Goal: Information Seeking & Learning: Learn about a topic

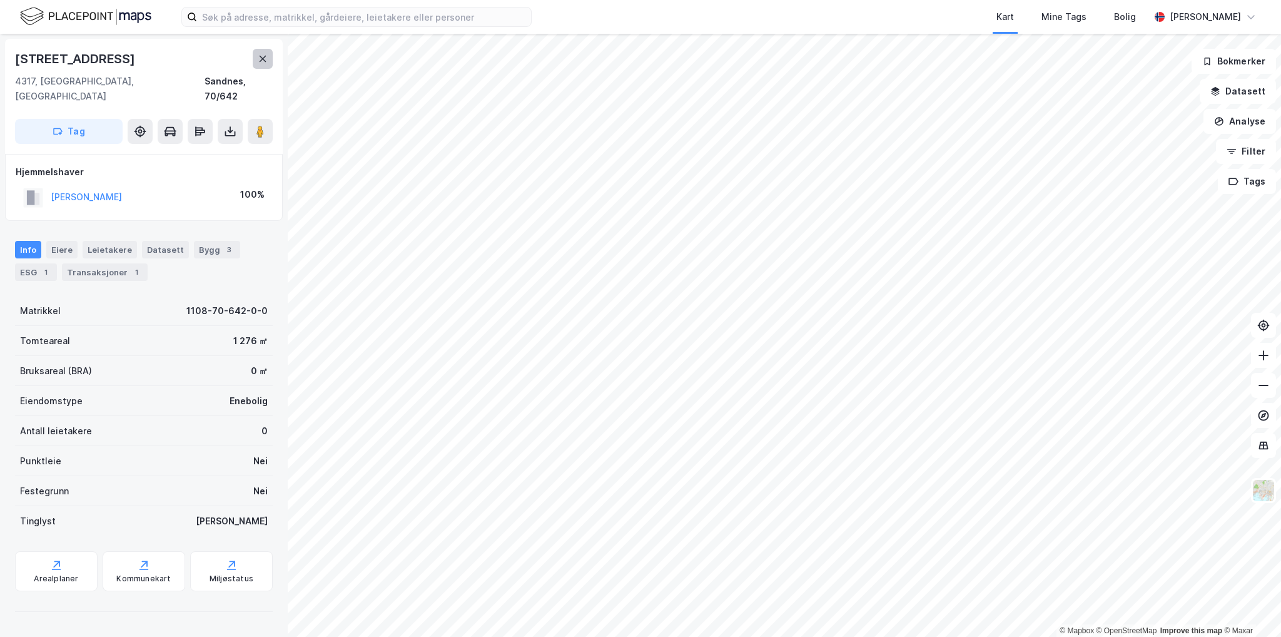
click at [263, 59] on icon at bounding box center [263, 59] width 7 height 6
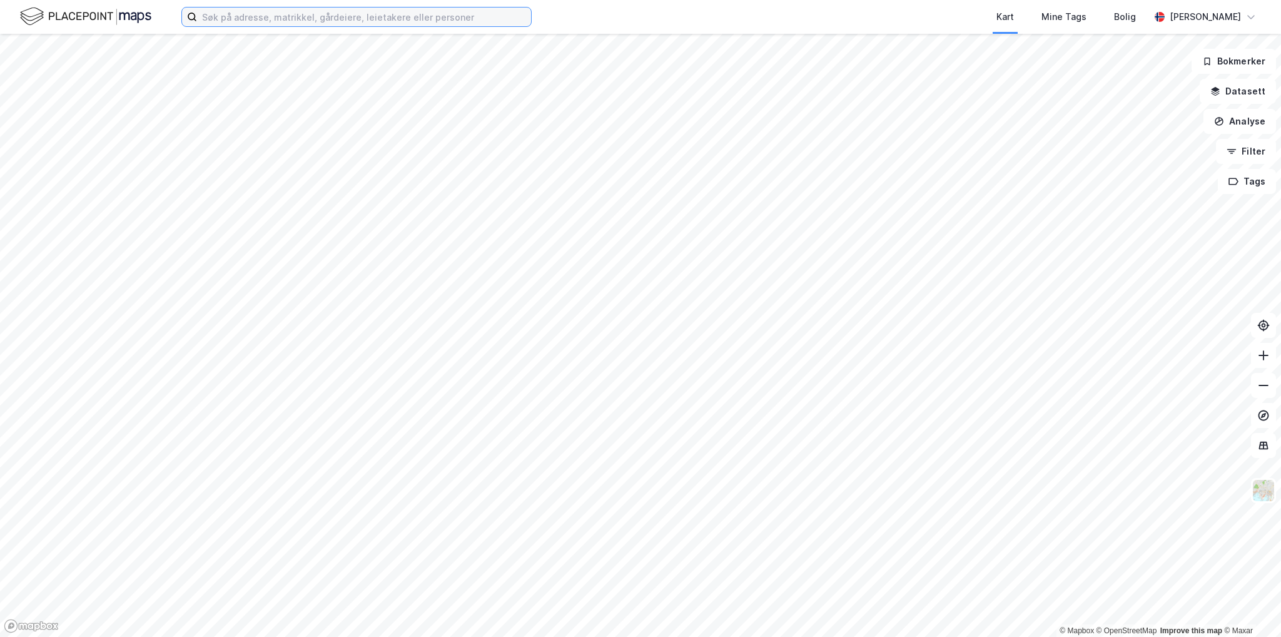
click at [295, 19] on input at bounding box center [364, 17] width 334 height 19
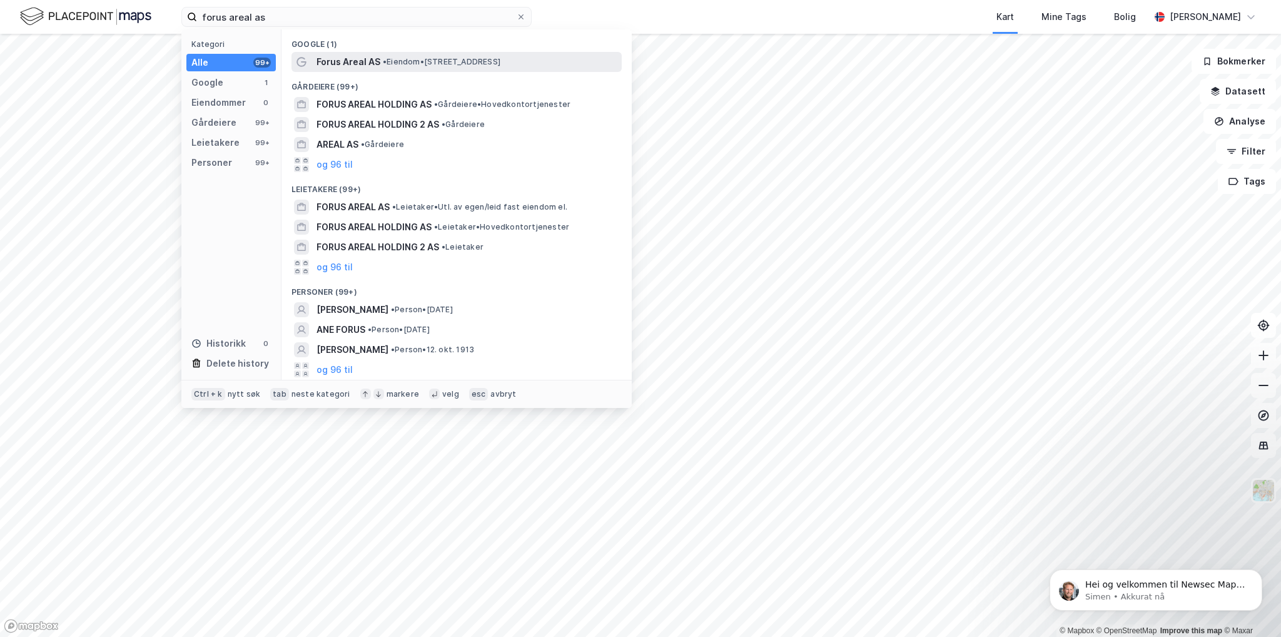
click at [338, 56] on span "Forus Areal AS" at bounding box center [349, 61] width 64 height 15
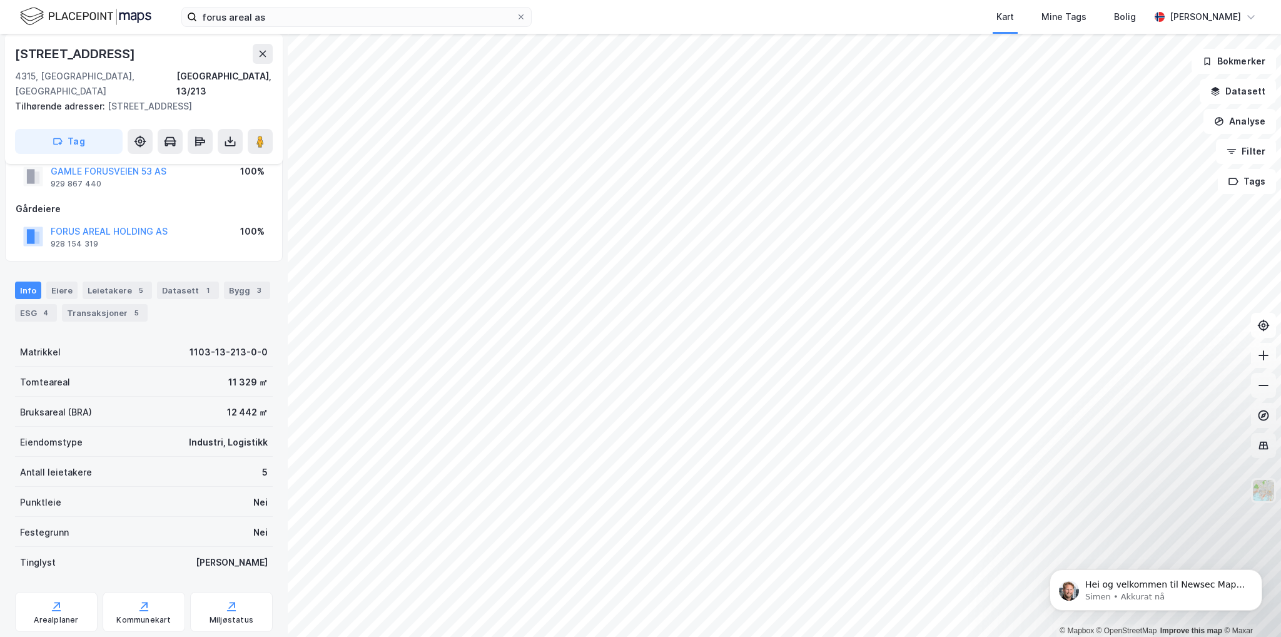
scroll to position [58, 0]
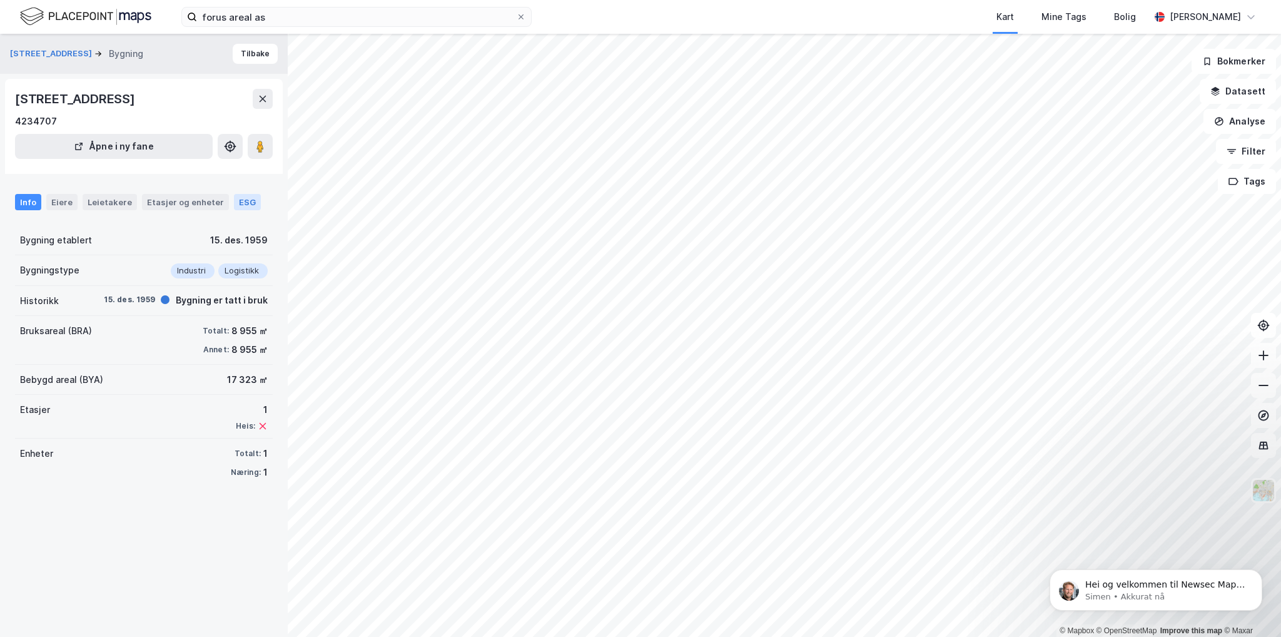
click at [236, 204] on div "ESG" at bounding box center [247, 202] width 27 height 16
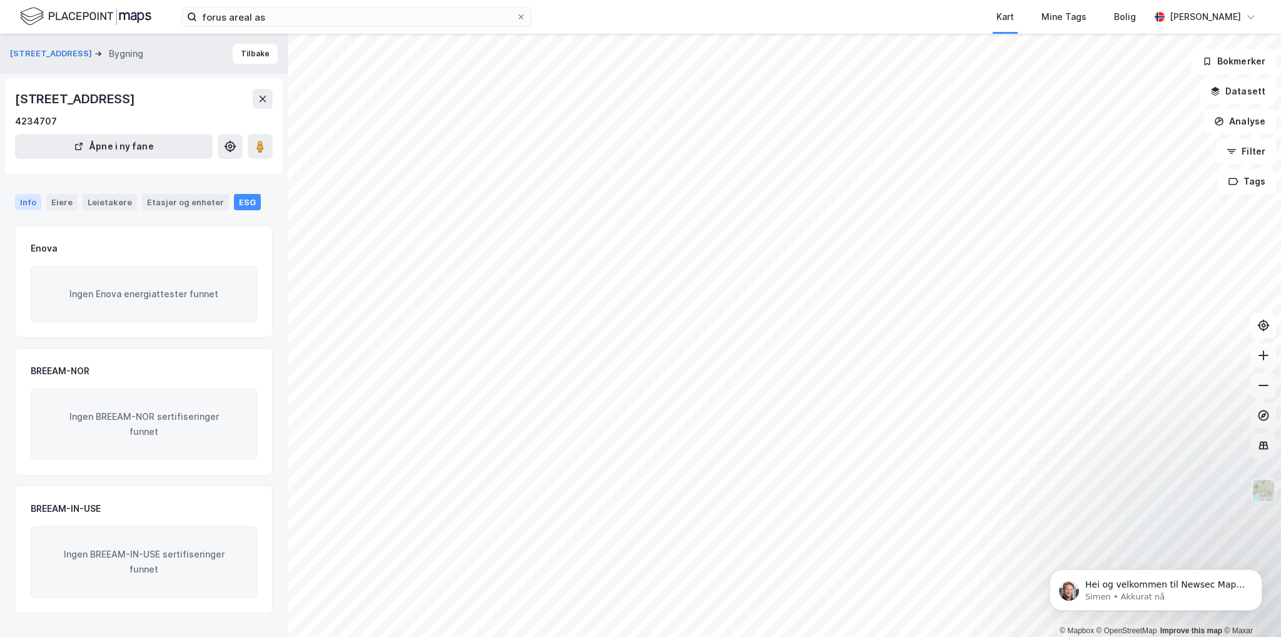
click at [38, 205] on div "Info" at bounding box center [28, 202] width 26 height 16
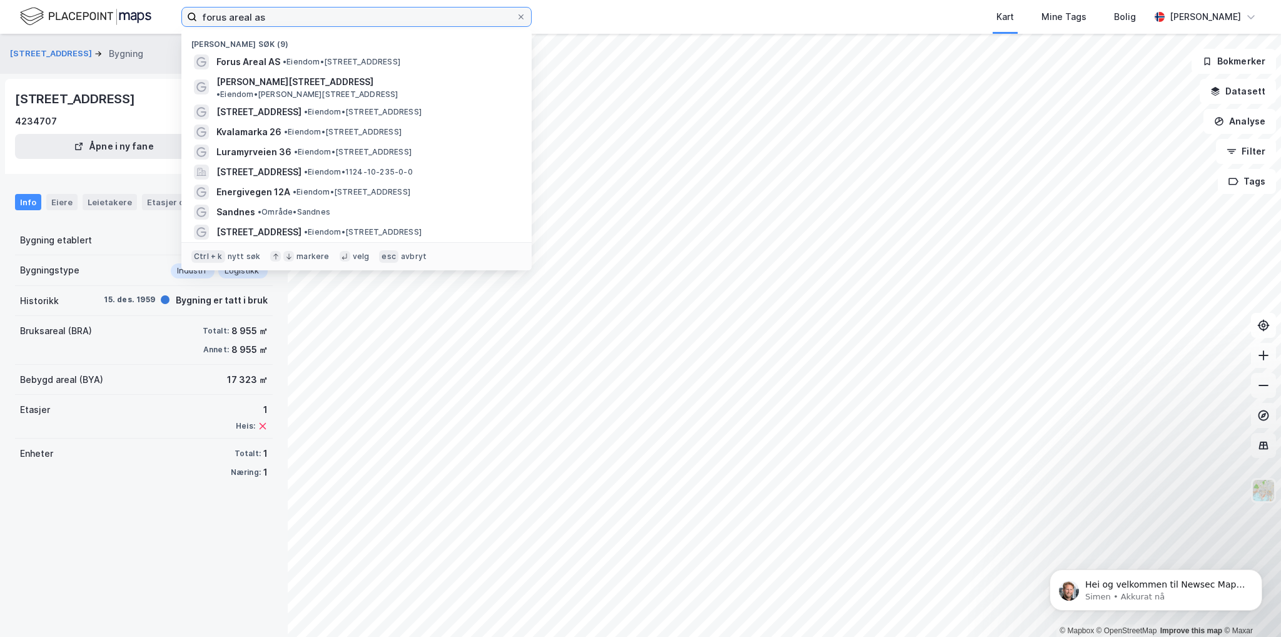
click at [294, 19] on input "forus areal as" at bounding box center [356, 17] width 319 height 19
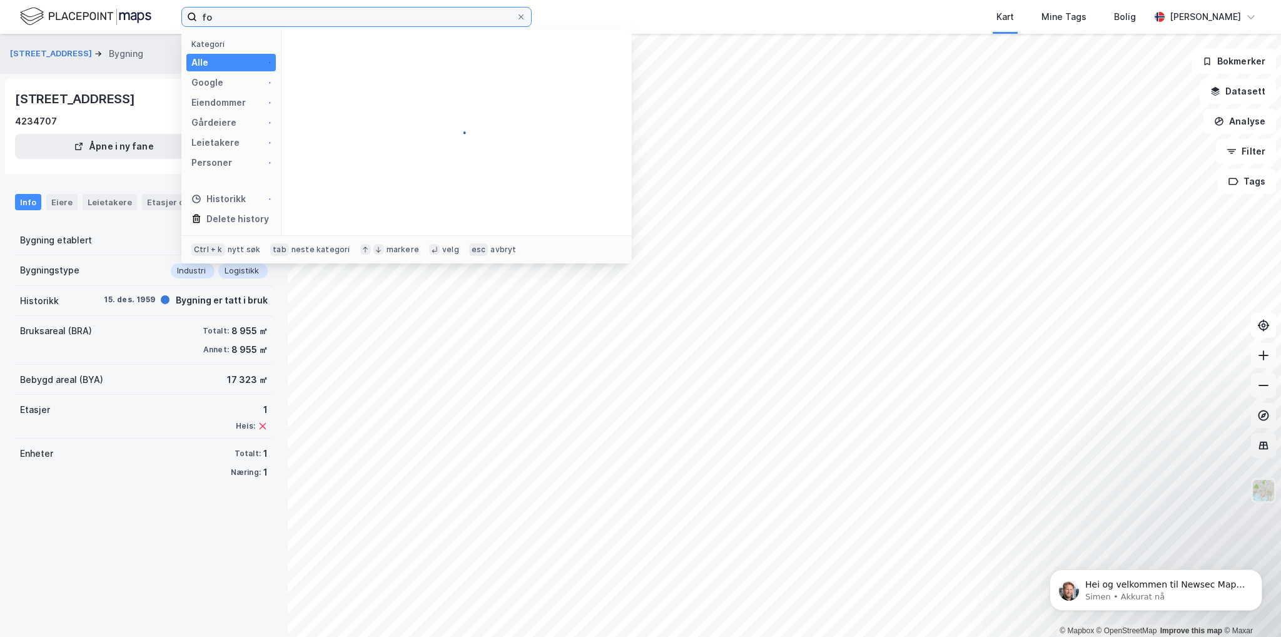
type input "f"
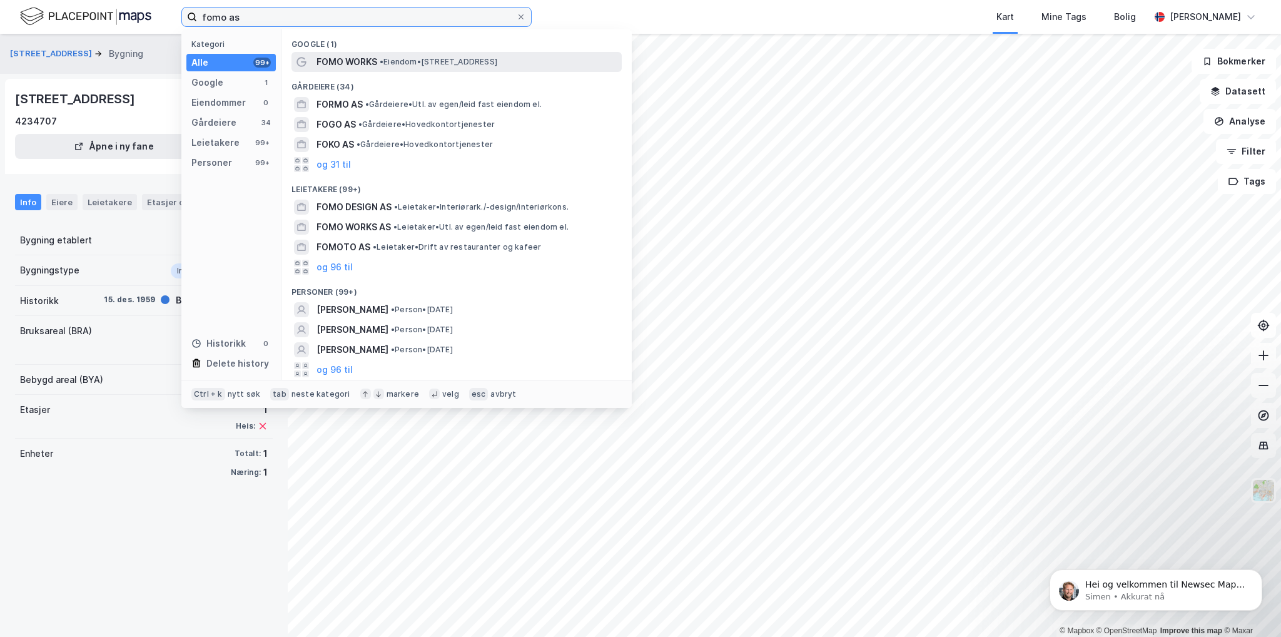
type input "fomo as"
click at [351, 61] on span "FOMO WORKS" at bounding box center [347, 61] width 61 height 15
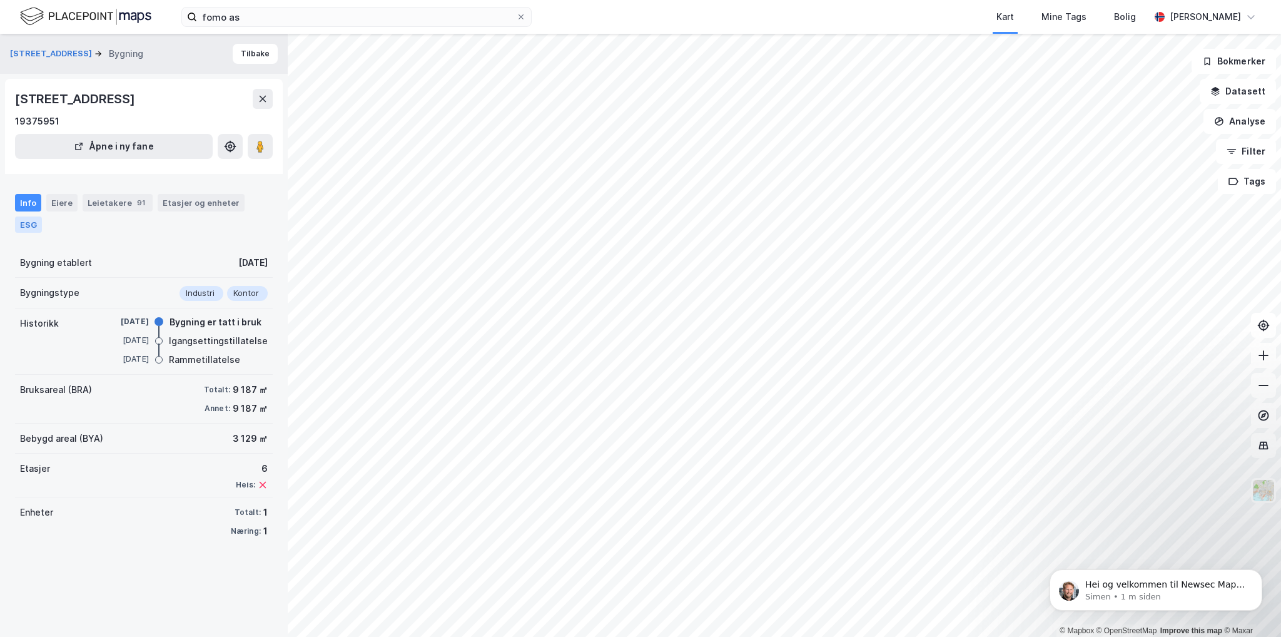
click at [23, 220] on div "ESG" at bounding box center [28, 224] width 27 height 16
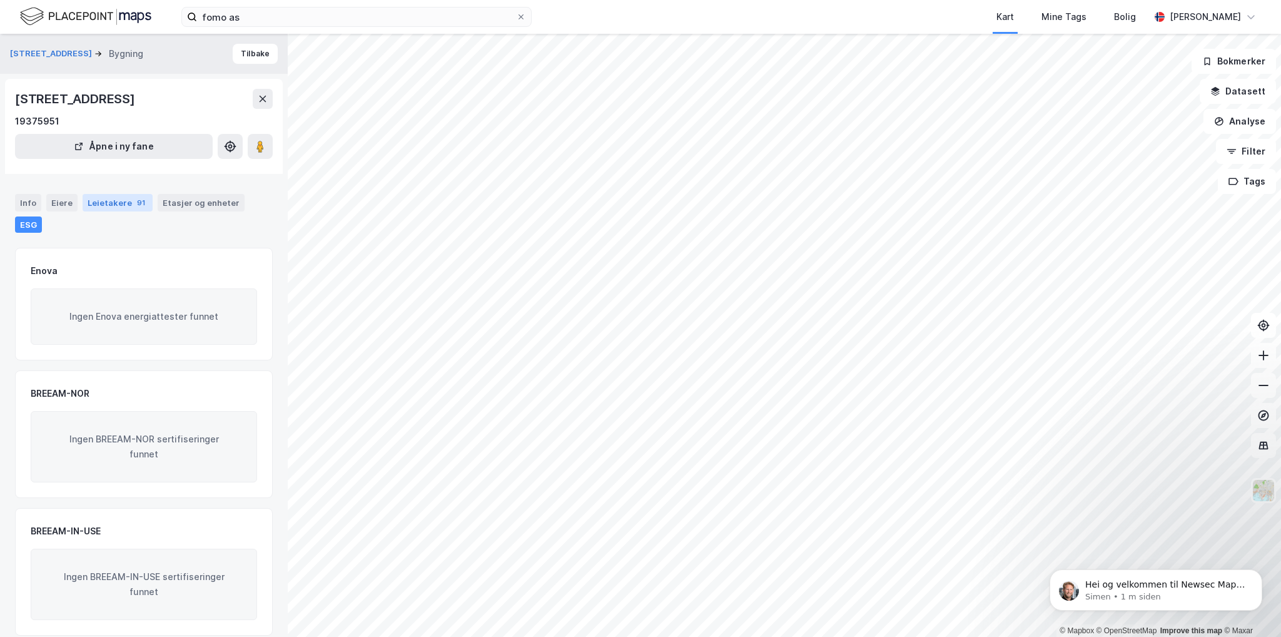
click at [133, 195] on div "Leietakere 91" at bounding box center [118, 203] width 70 height 18
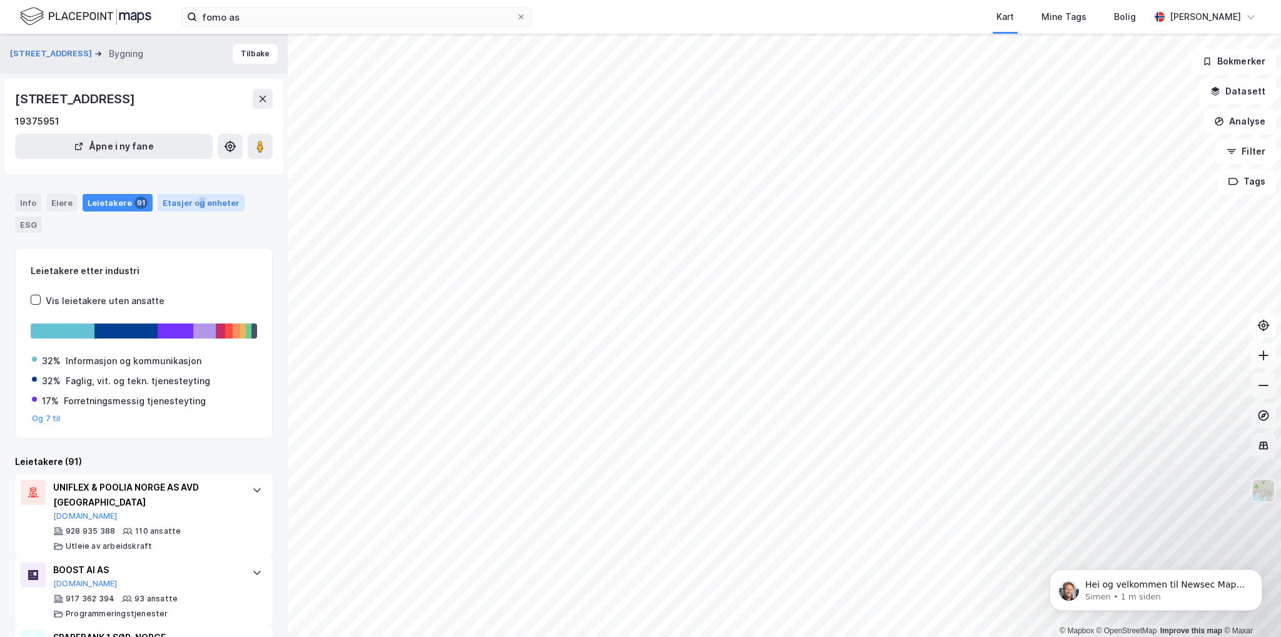
click at [193, 202] on div "Etasjer og enheter" at bounding box center [201, 202] width 77 height 11
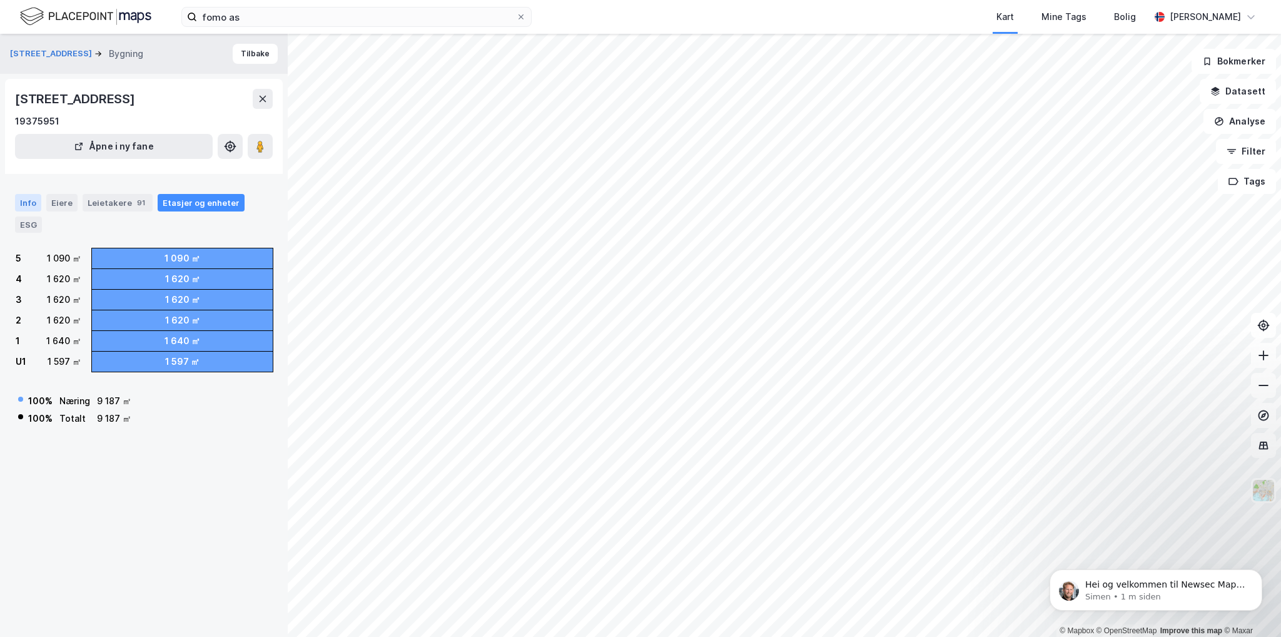
click at [35, 203] on div "Info" at bounding box center [28, 203] width 26 height 18
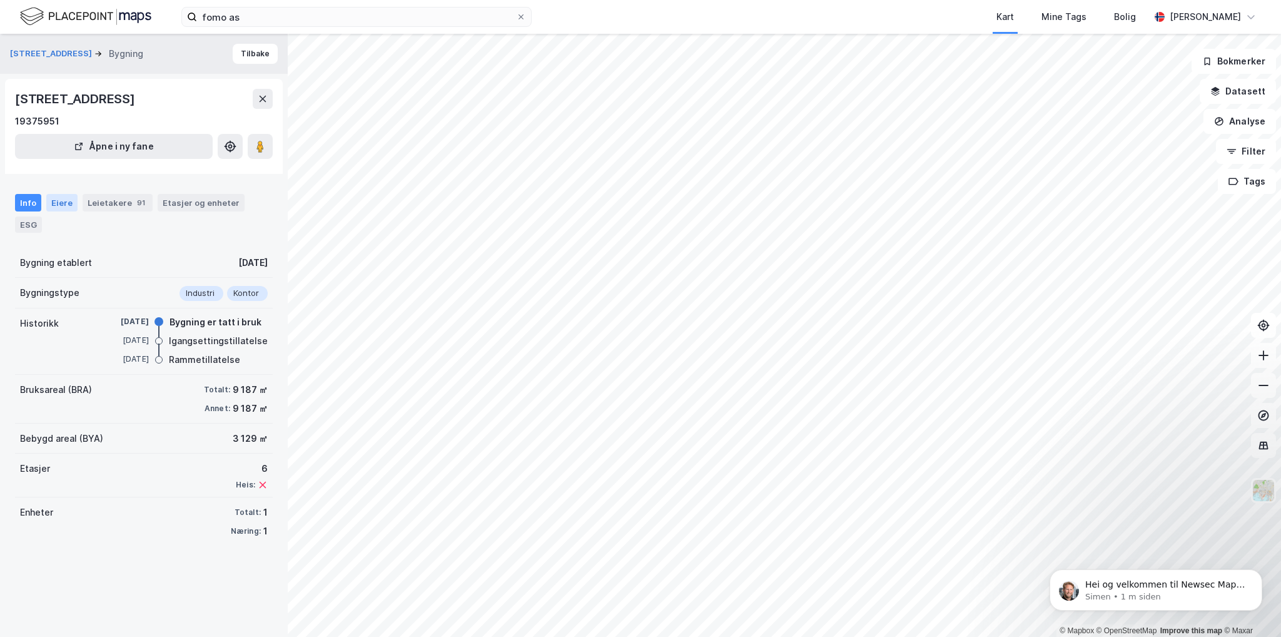
click at [58, 204] on div "Eiere" at bounding box center [61, 203] width 31 height 18
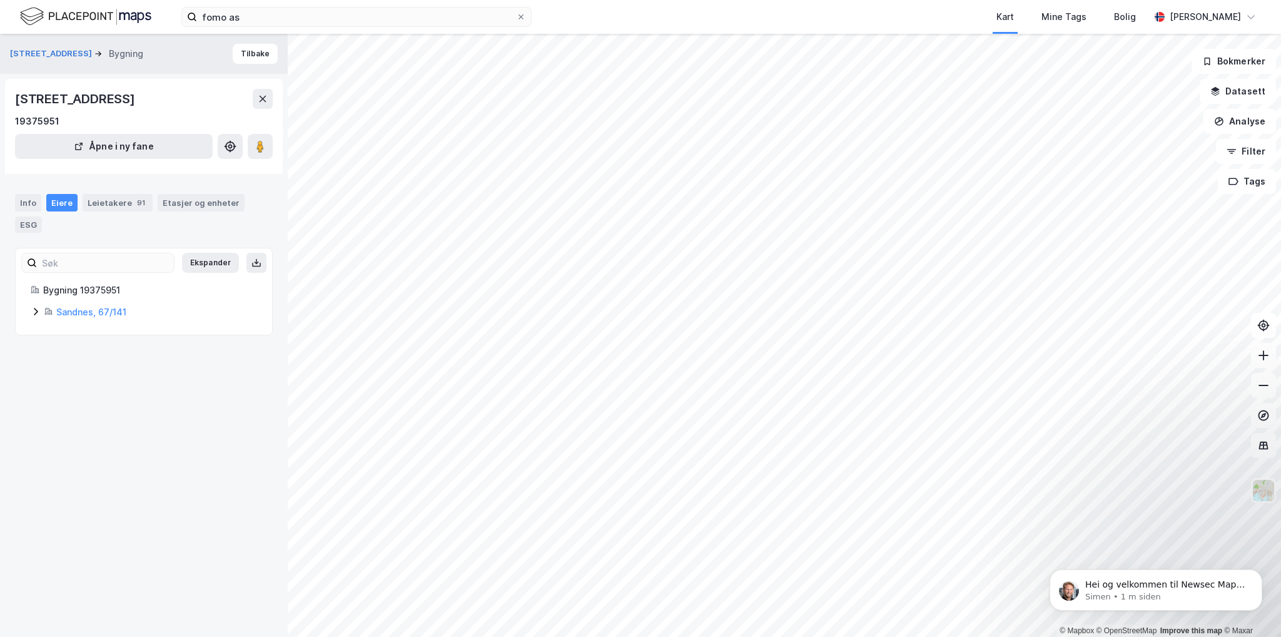
click at [75, 291] on div "Bygning 19375951" at bounding box center [150, 290] width 214 height 15
click at [83, 315] on link "Sandnes, 67/141" at bounding box center [91, 312] width 70 height 11
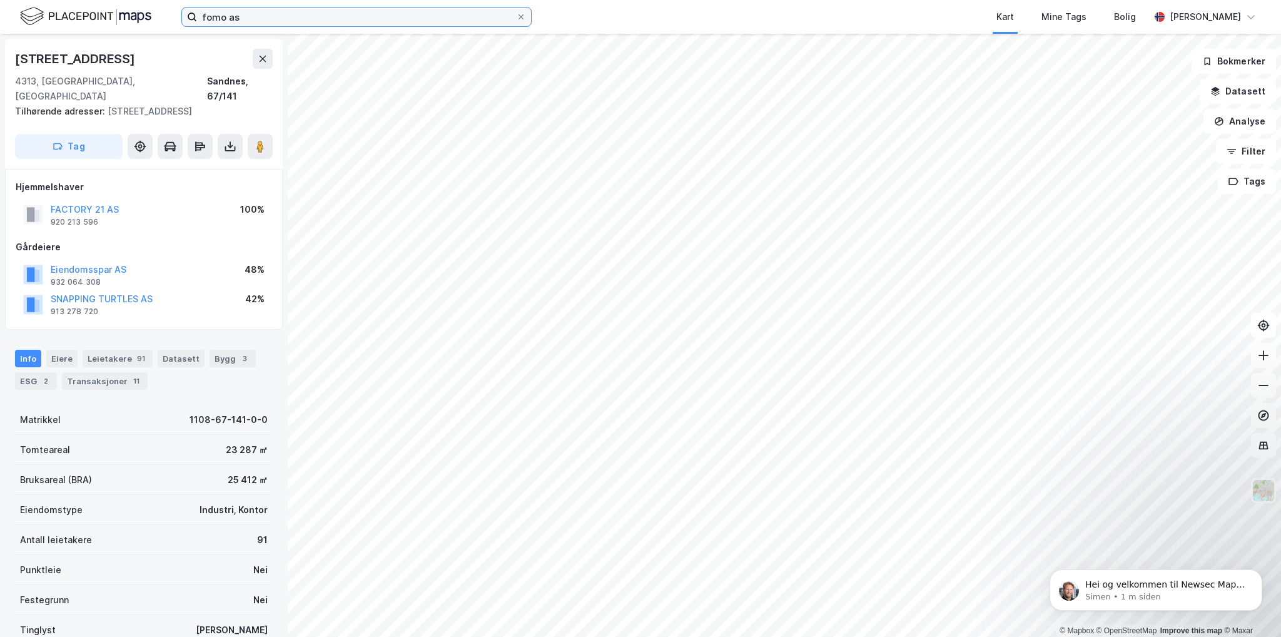
click at [302, 23] on input "fomo as" at bounding box center [356, 17] width 319 height 19
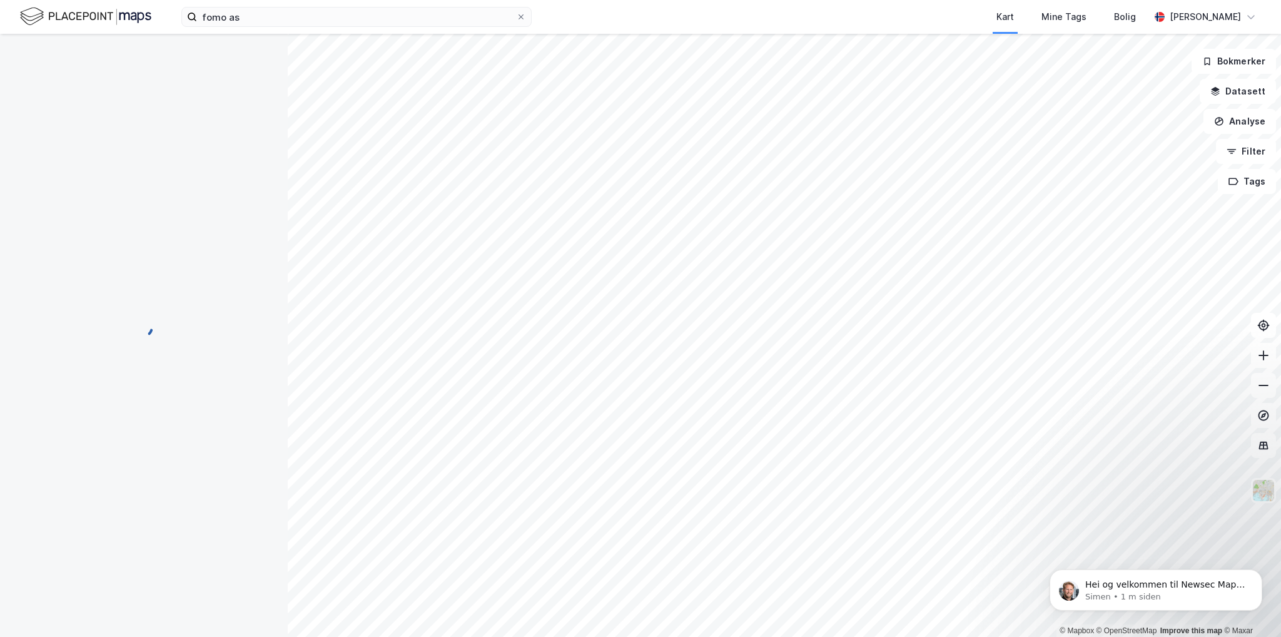
scroll to position [3, 0]
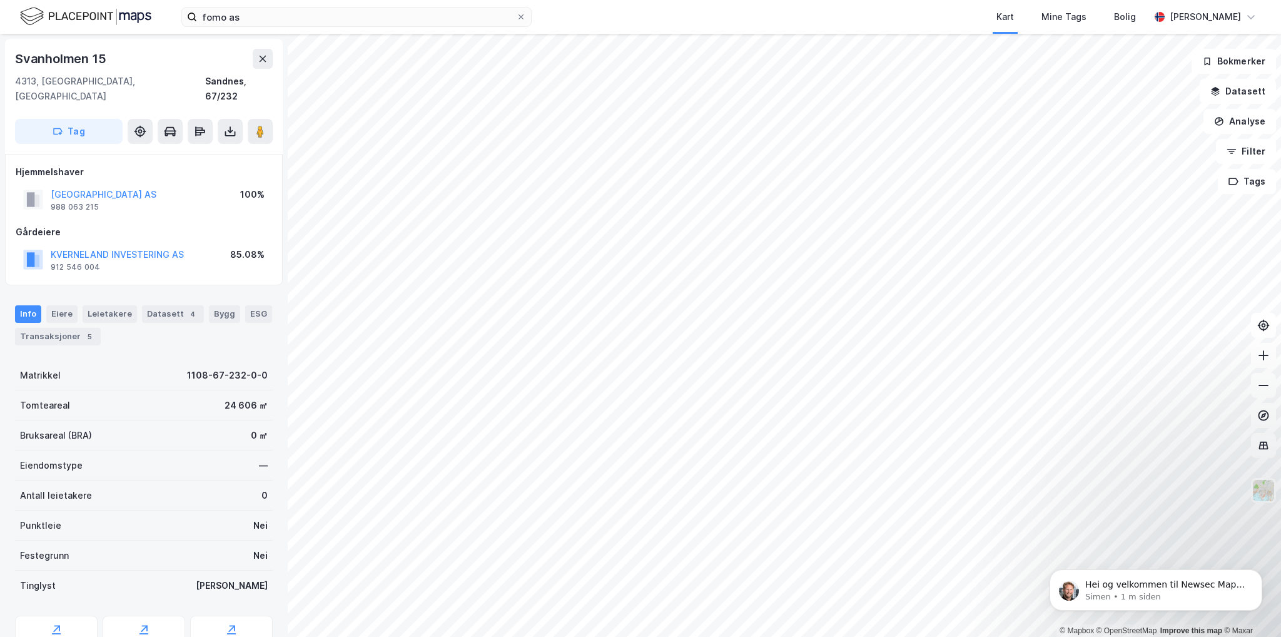
scroll to position [3, 0]
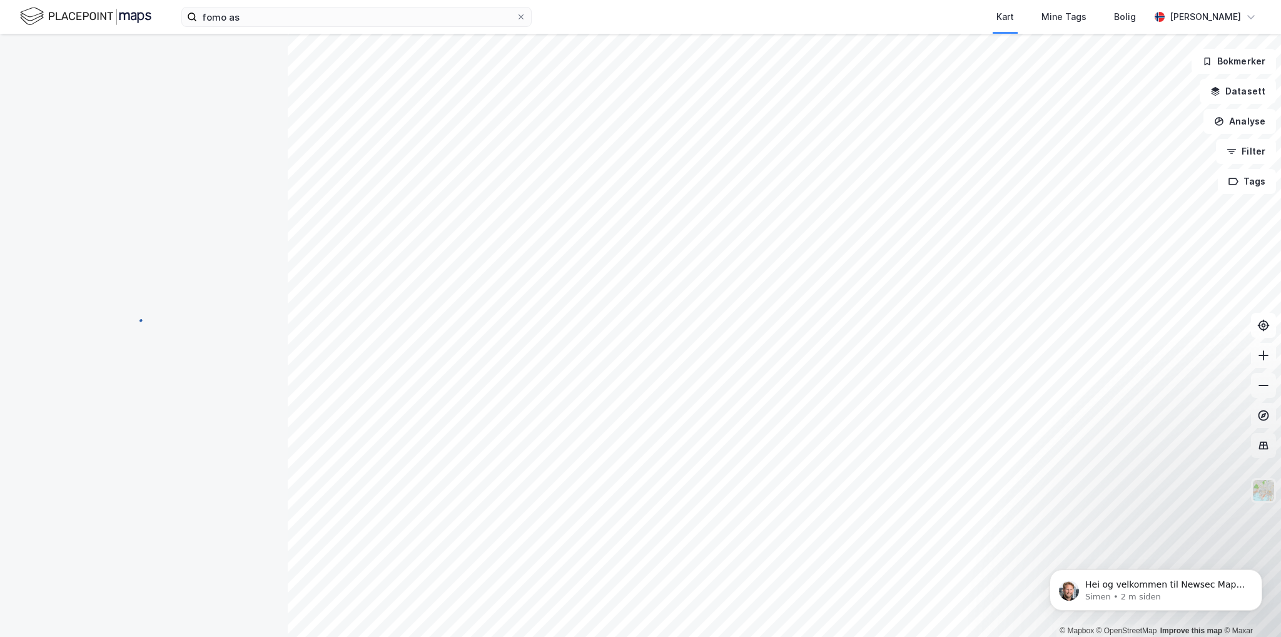
scroll to position [3, 0]
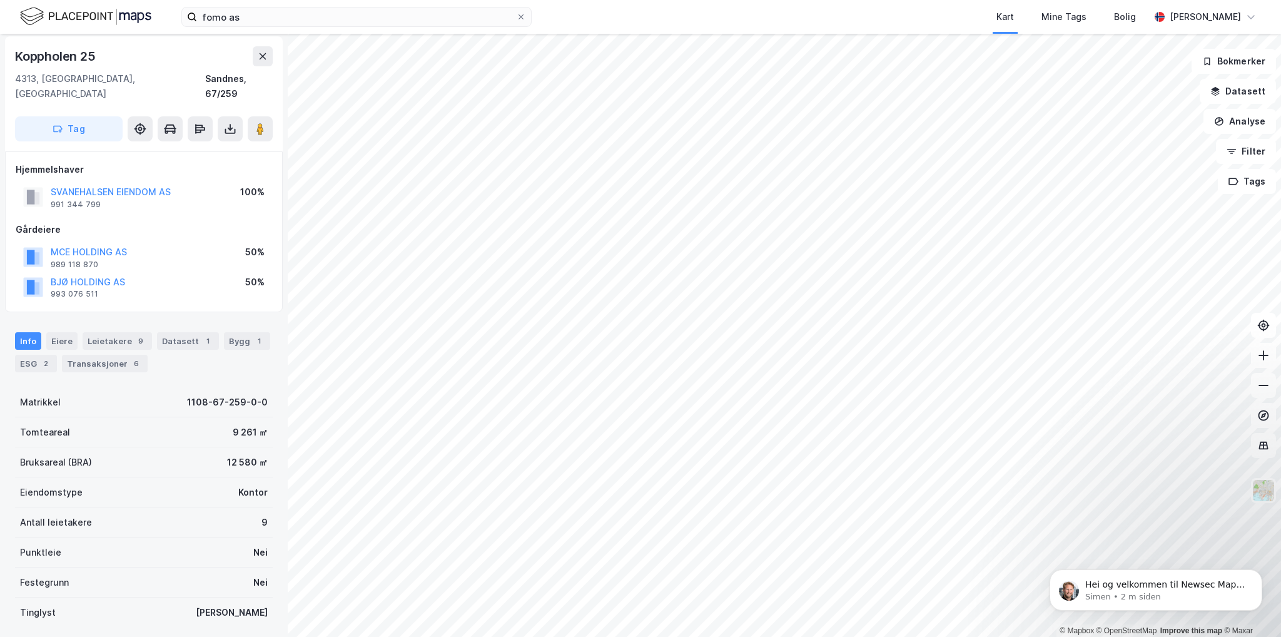
scroll to position [3, 0]
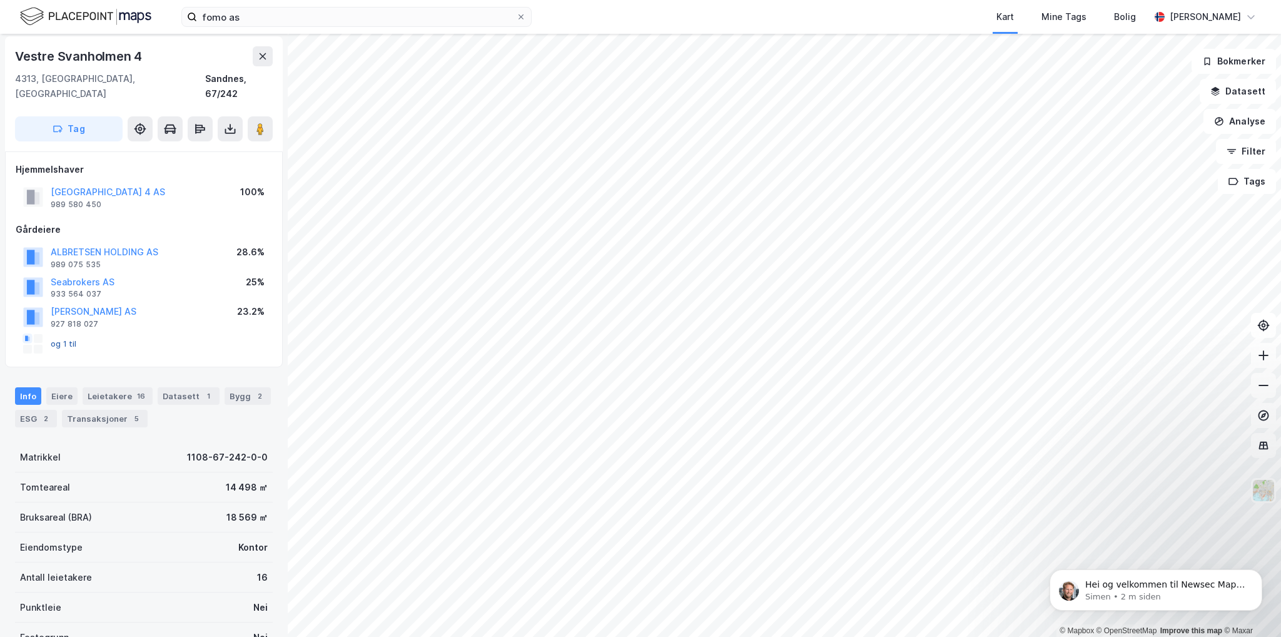
click at [0, 0] on button "og 1 til" at bounding box center [0, 0] width 0 height 0
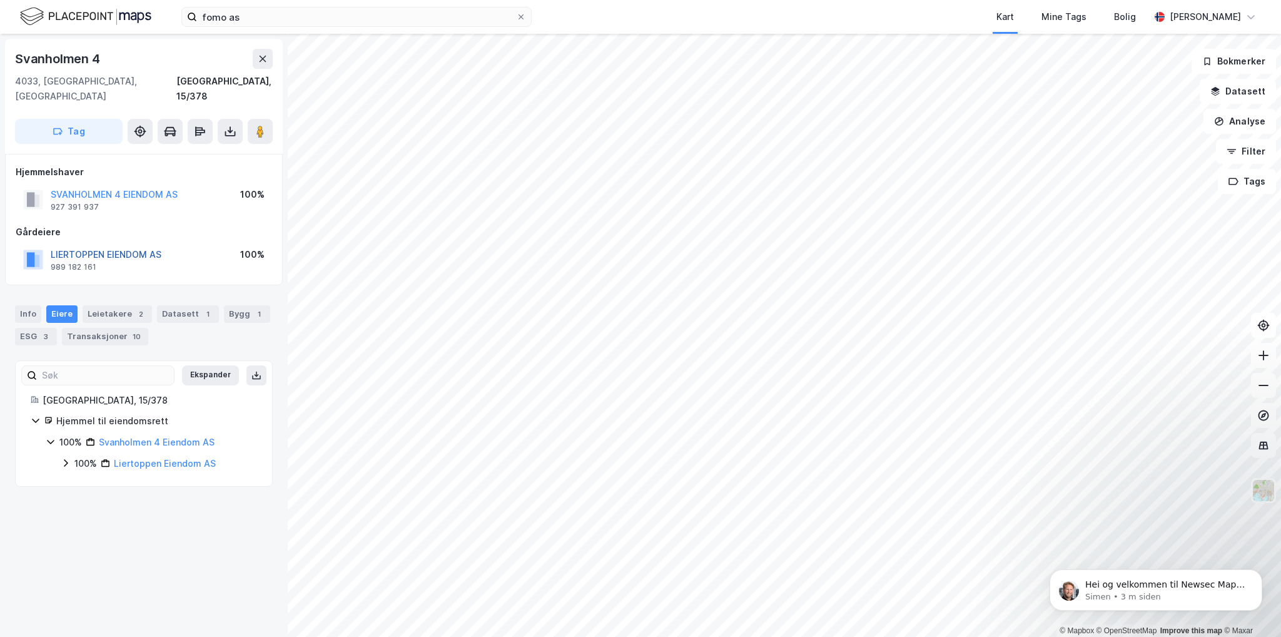
click at [0, 0] on button "LIERTOPPEN EIENDOM AS" at bounding box center [0, 0] width 0 height 0
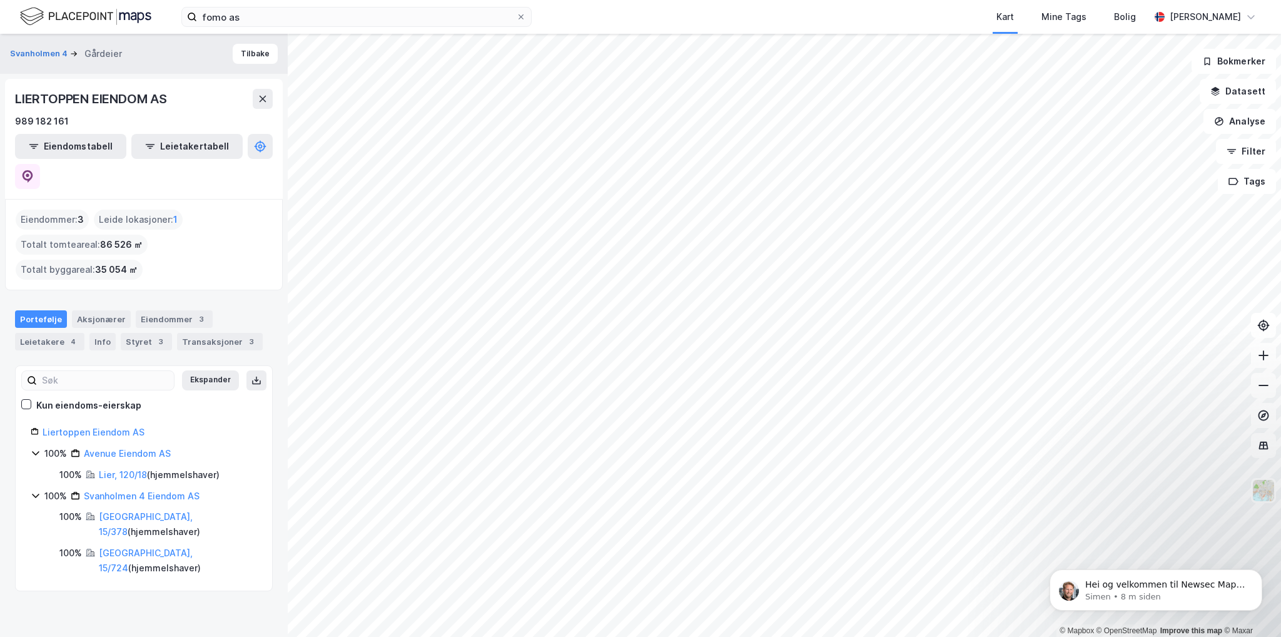
click at [43, 310] on div "Portefølje" at bounding box center [41, 319] width 52 height 18
click at [141, 310] on div "Eiendommer 3" at bounding box center [174, 319] width 77 height 18
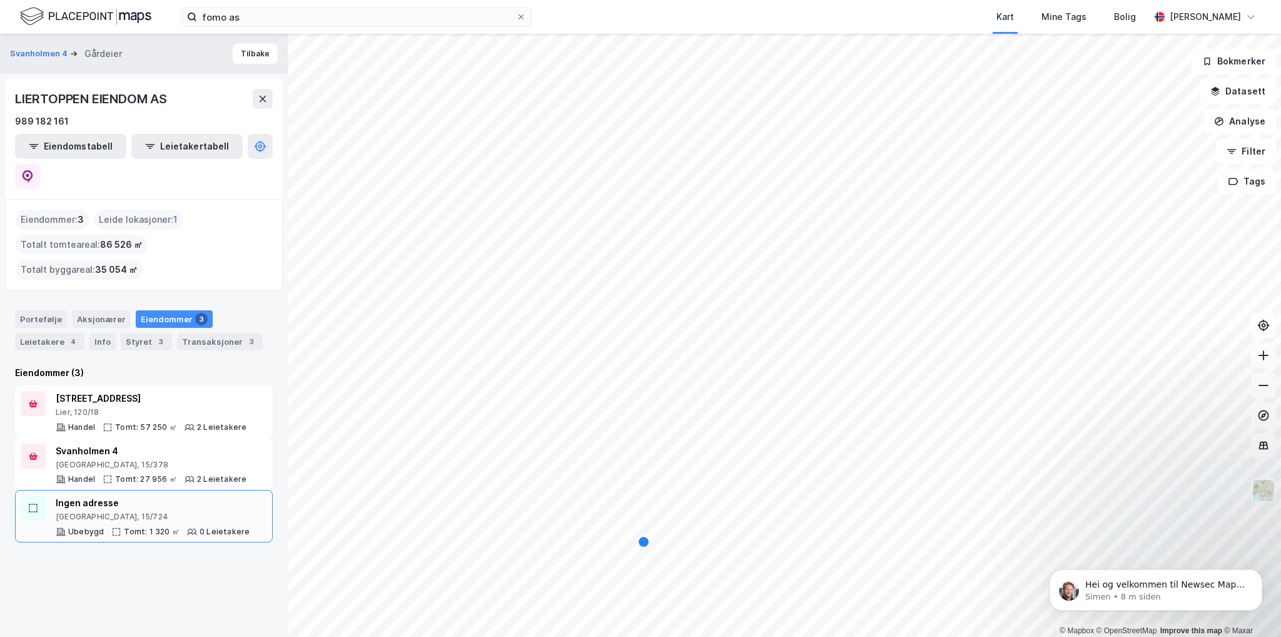
click at [185, 512] on div "[GEOGRAPHIC_DATA], 15/724" at bounding box center [153, 517] width 194 height 10
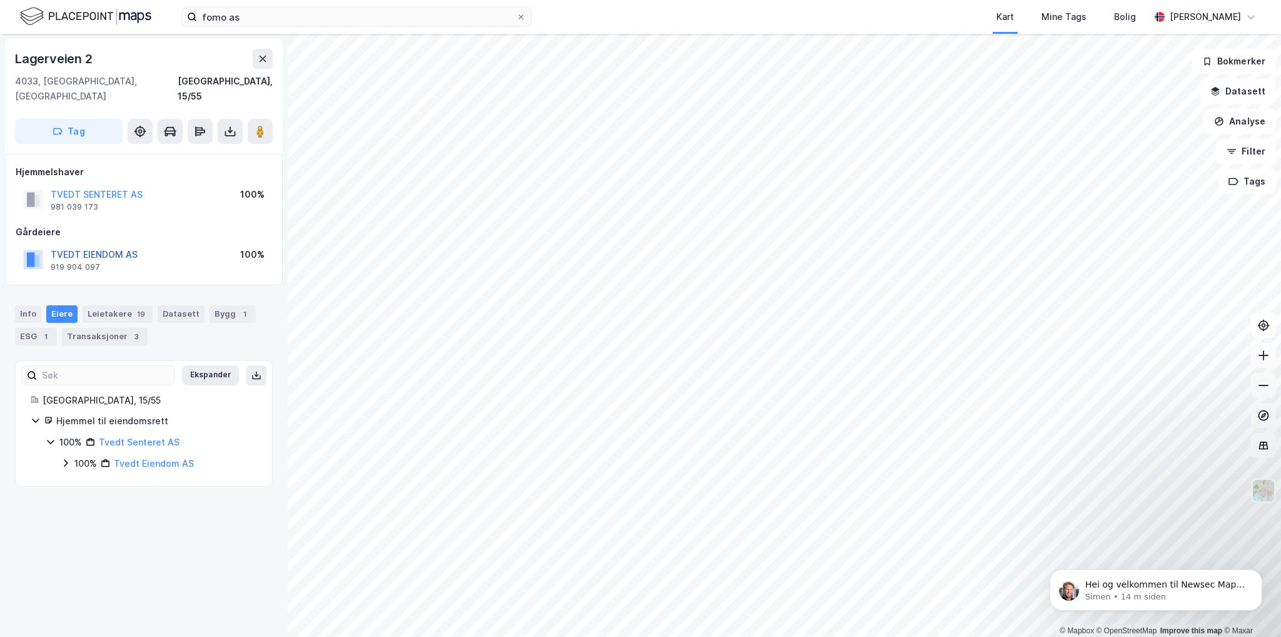
click at [0, 0] on button "TVEDT EIENDOM AS" at bounding box center [0, 0] width 0 height 0
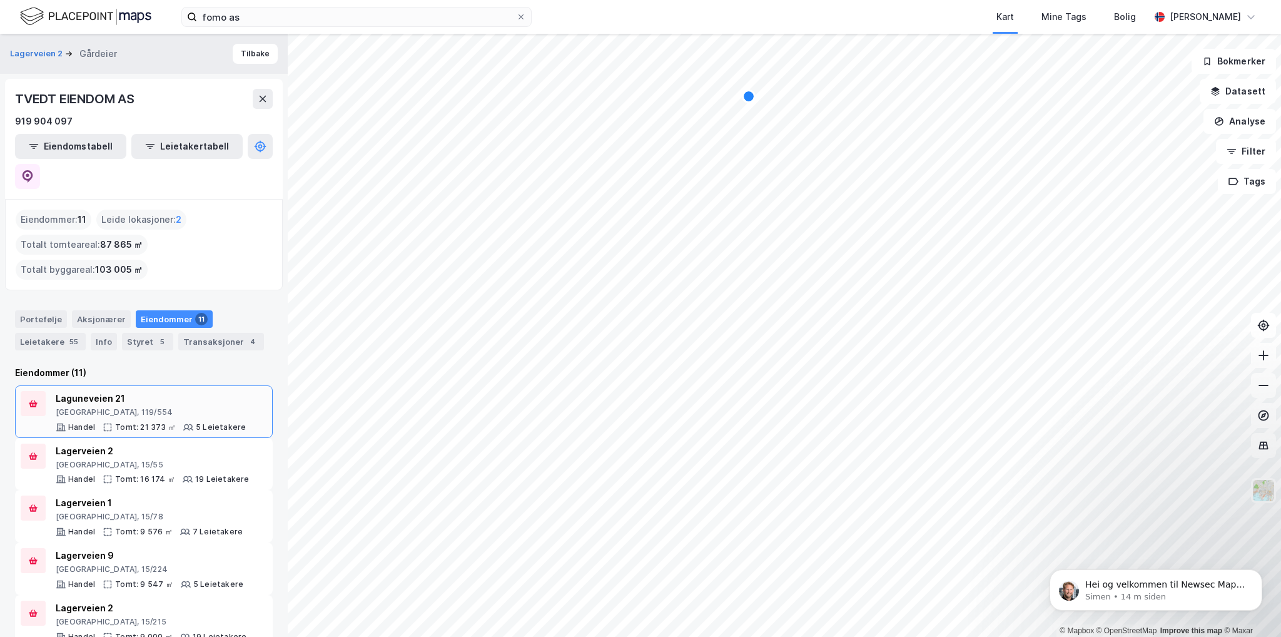
click at [75, 391] on div "Laguneveien 21" at bounding box center [151, 398] width 190 height 15
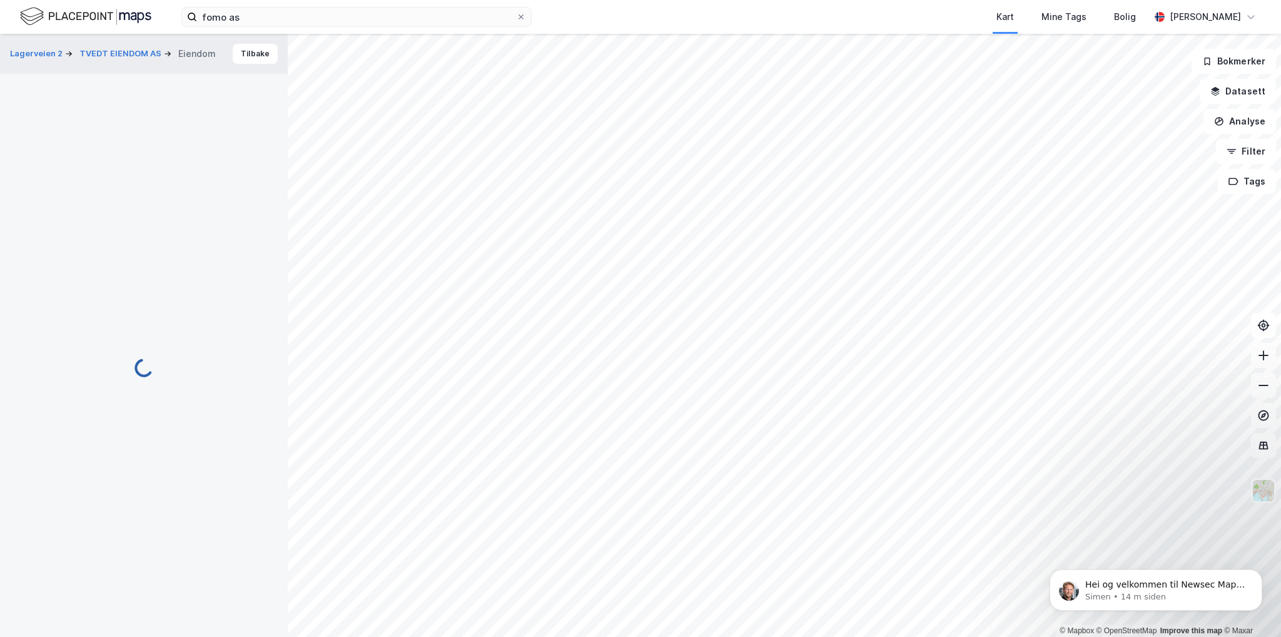
scroll to position [3, 0]
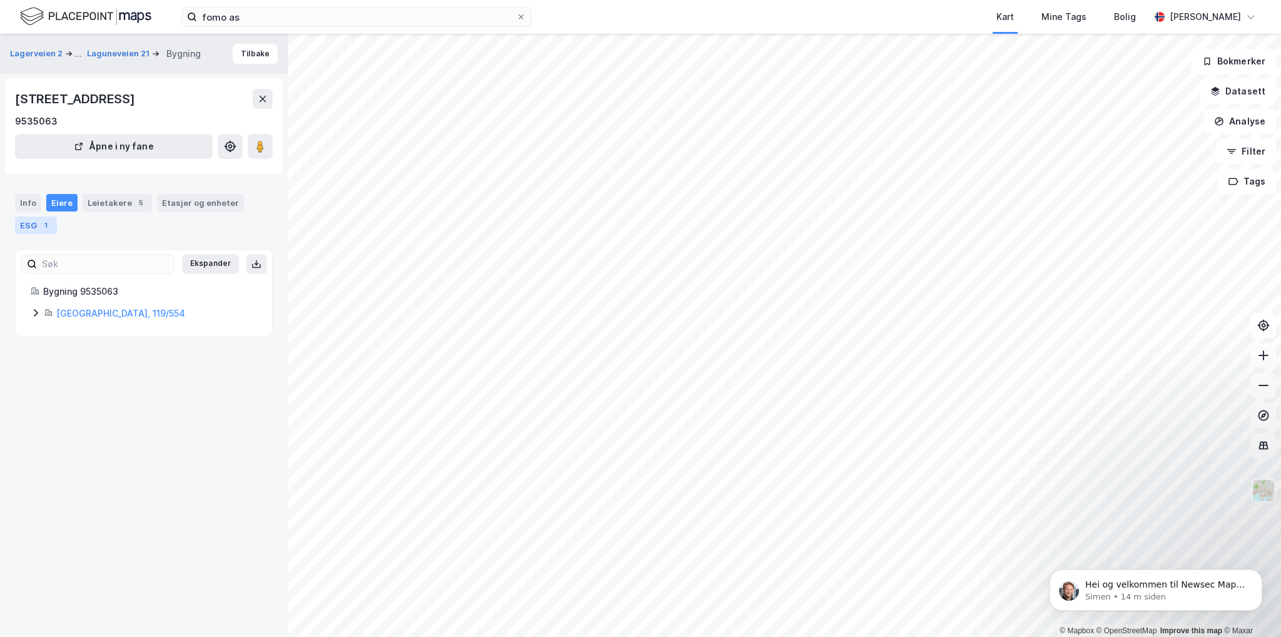
click at [21, 220] on div "ESG 1" at bounding box center [36, 225] width 42 height 18
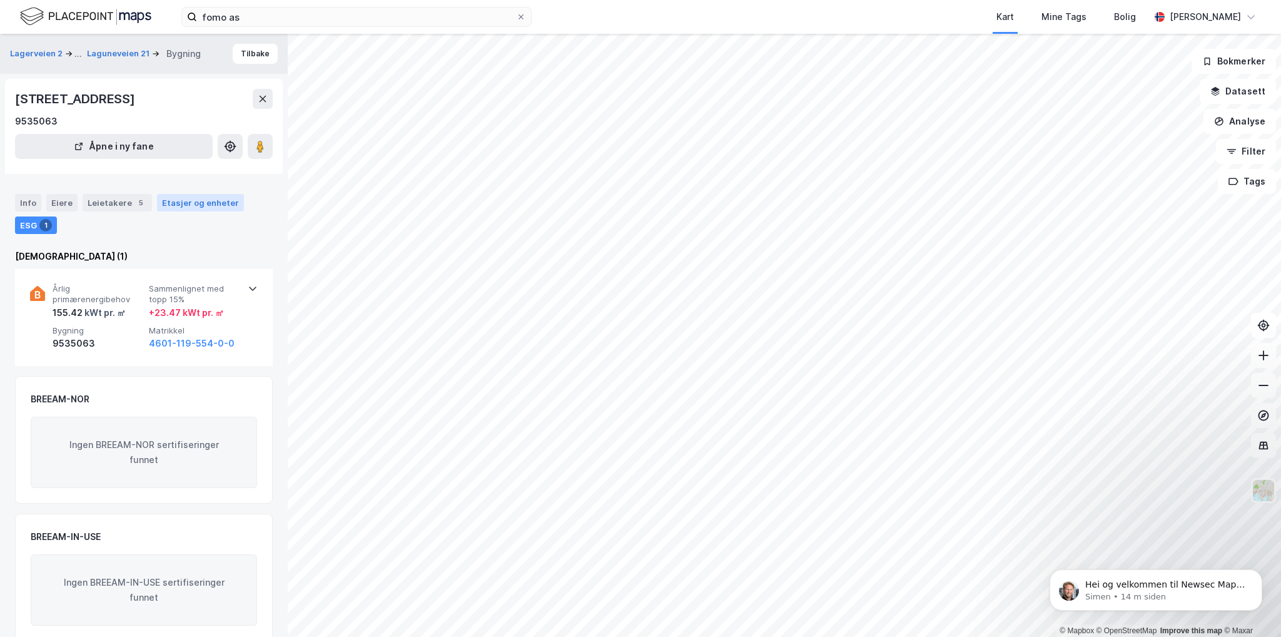
click at [188, 209] on div "Etasjer og enheter" at bounding box center [200, 203] width 87 height 18
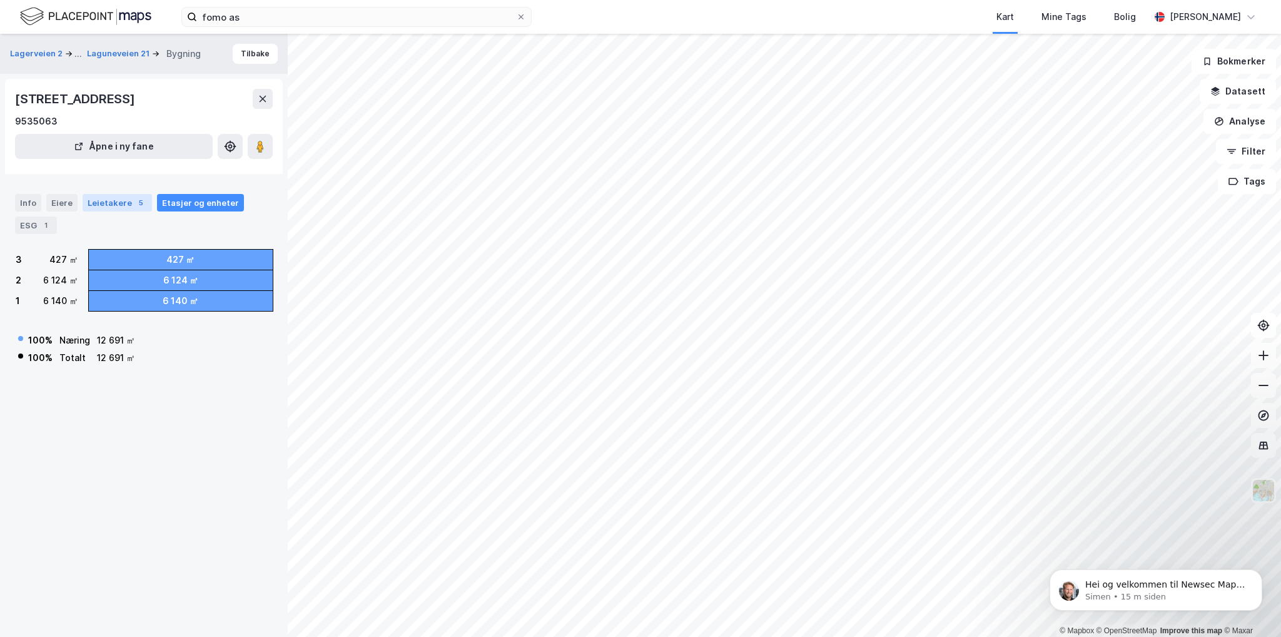
click at [115, 206] on div "Leietakere 5" at bounding box center [117, 203] width 69 height 18
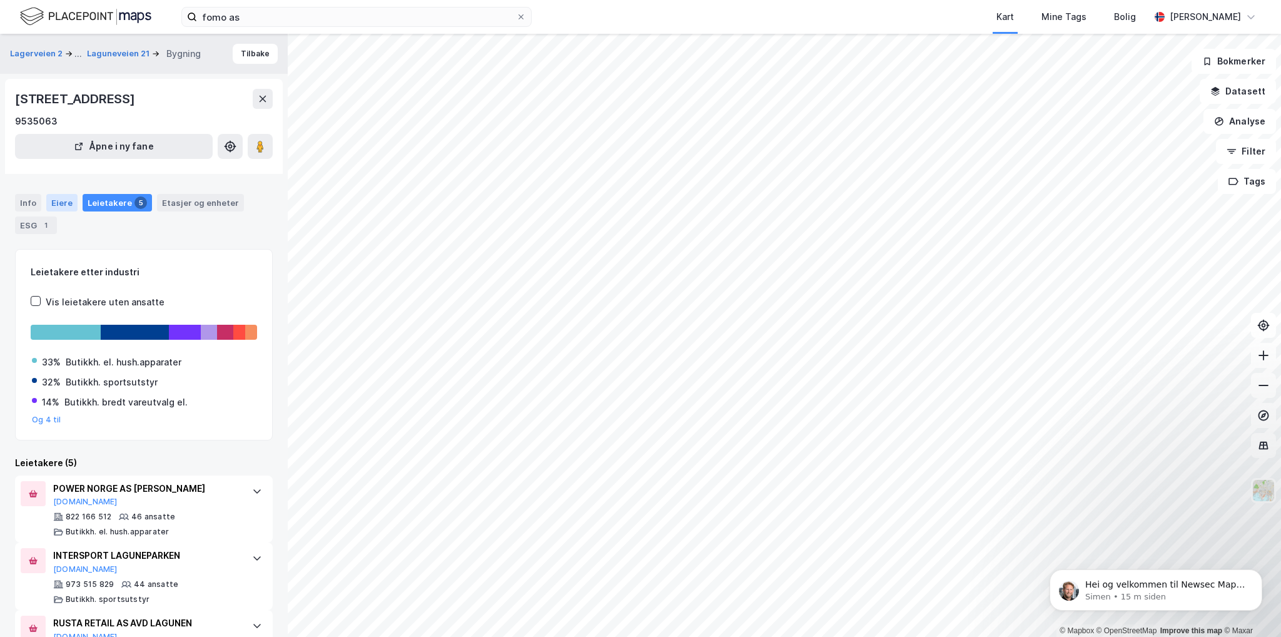
click at [66, 205] on div "Eiere" at bounding box center [61, 203] width 31 height 18
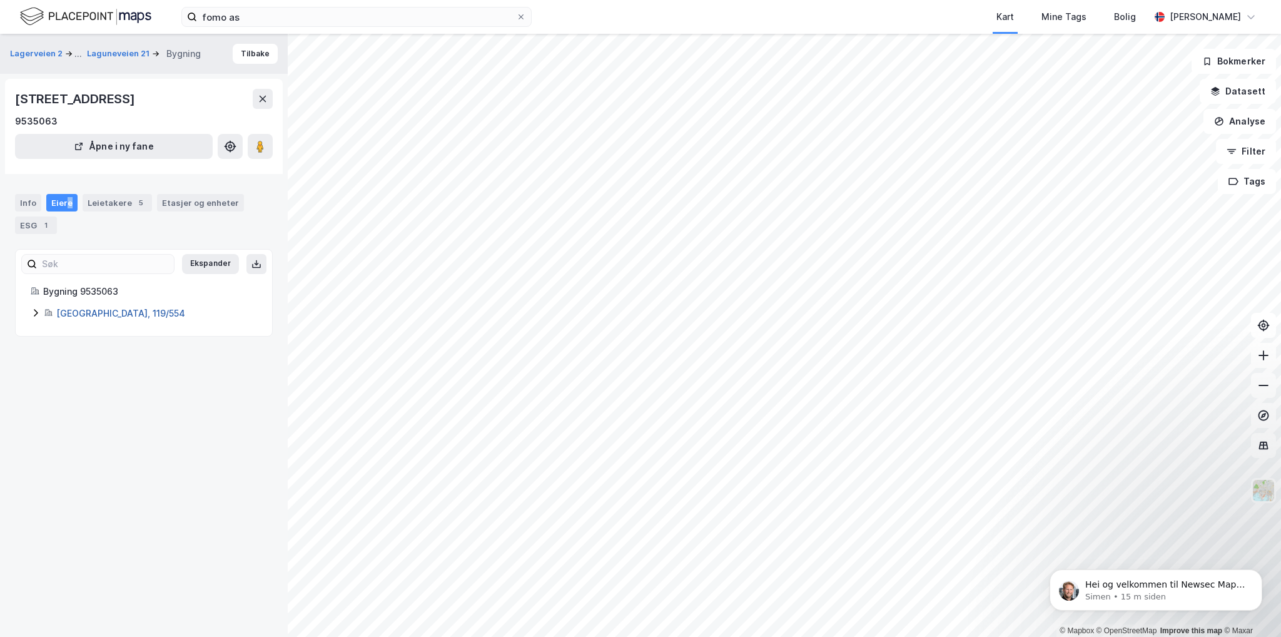
click at [90, 314] on link "[GEOGRAPHIC_DATA], 119/554" at bounding box center [120, 313] width 129 height 11
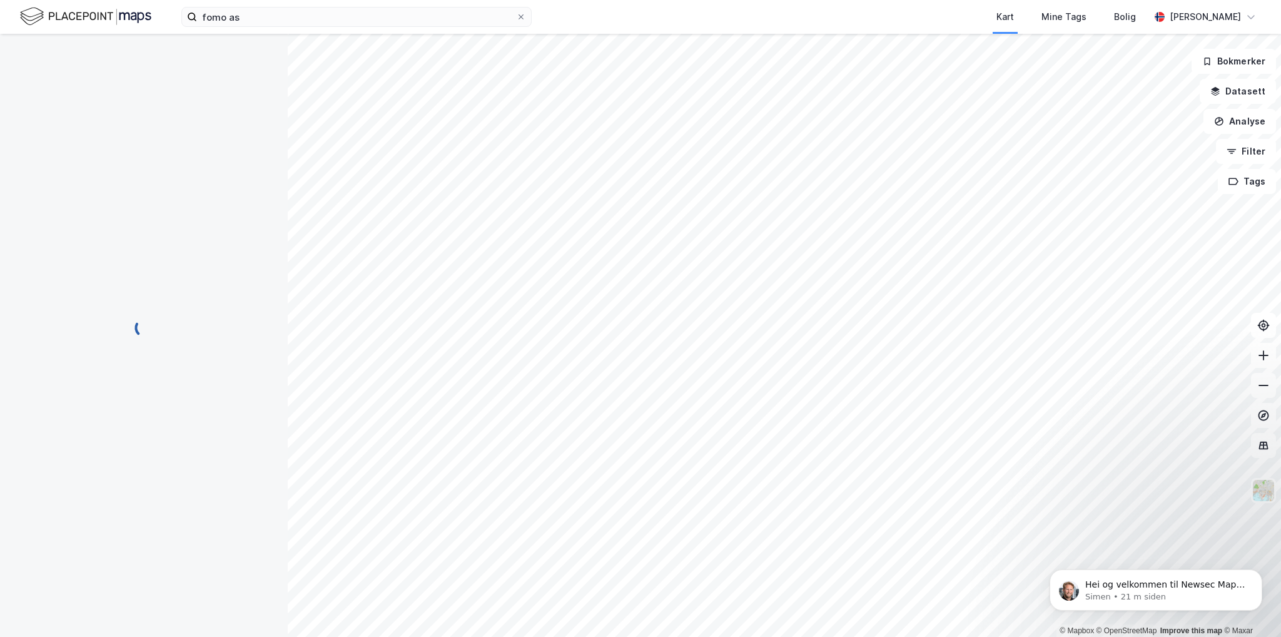
scroll to position [8, 0]
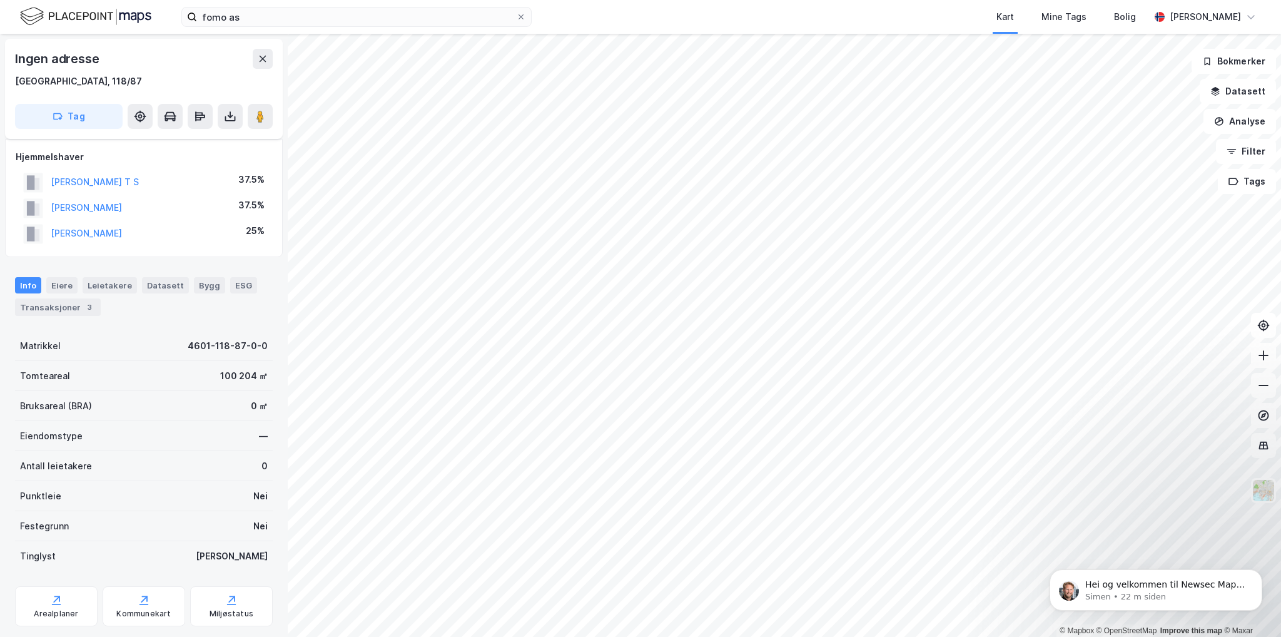
scroll to position [8, 0]
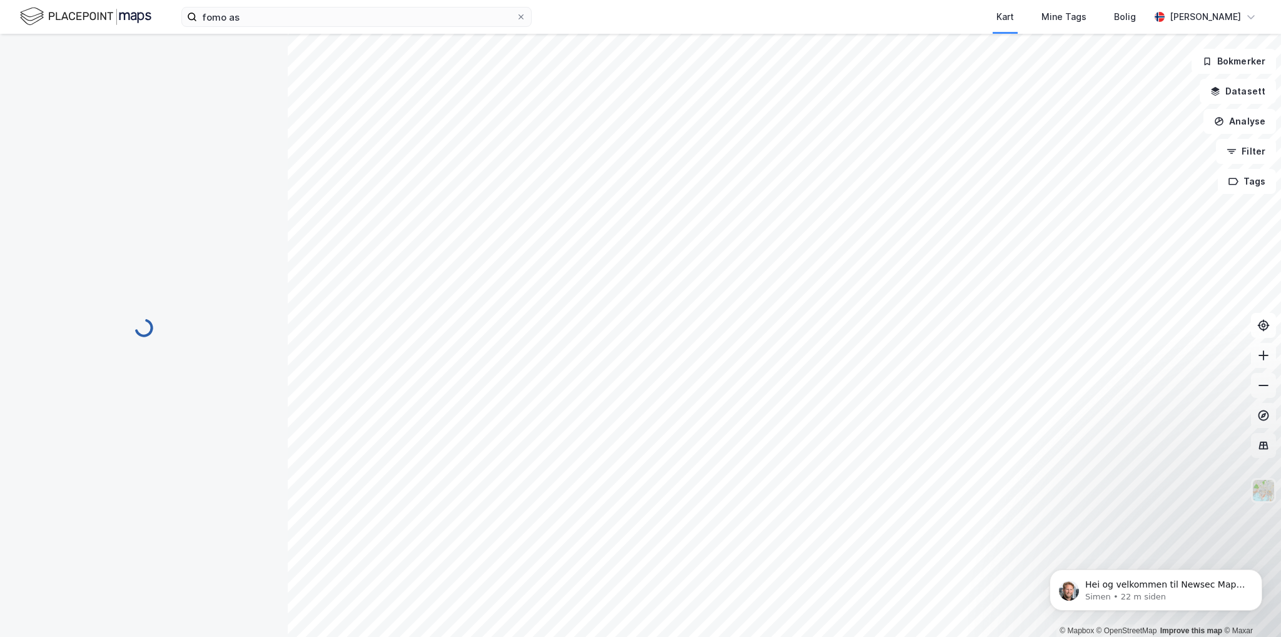
scroll to position [8, 0]
